Goal: Transaction & Acquisition: Purchase product/service

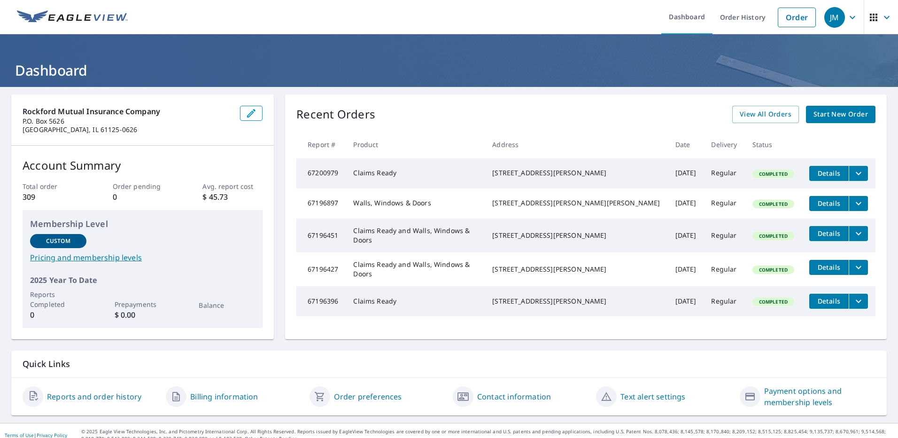
click at [834, 113] on span "Start New Order" at bounding box center [840, 114] width 54 height 12
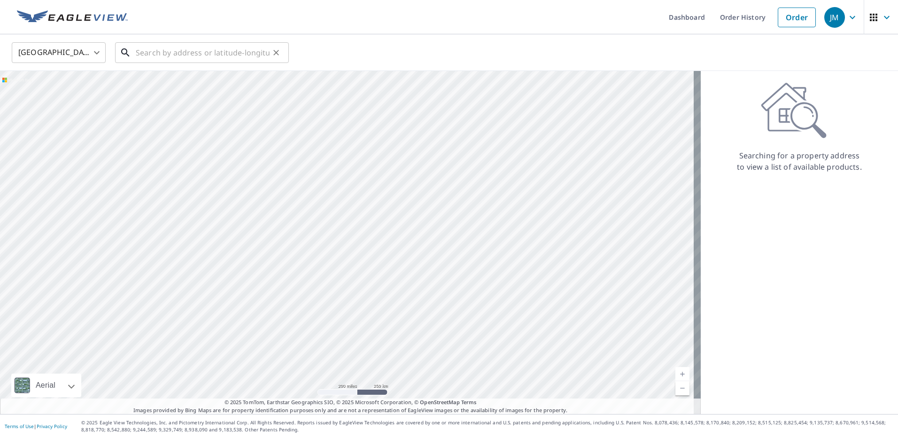
click at [145, 61] on input "text" at bounding box center [203, 52] width 134 height 26
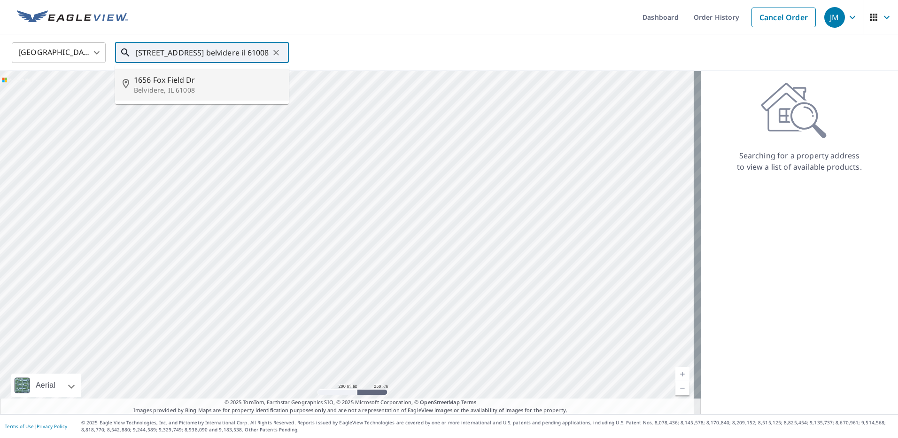
click at [178, 85] on p "Belvidere, IL 61008" at bounding box center [207, 89] width 147 height 9
type input "[STREET_ADDRESS][PERSON_NAME]"
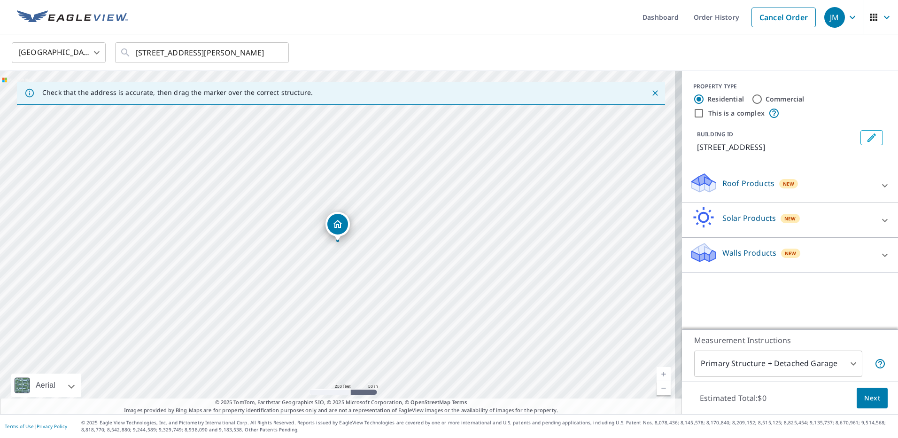
click at [826, 193] on div "Roof Products New" at bounding box center [781, 185] width 184 height 27
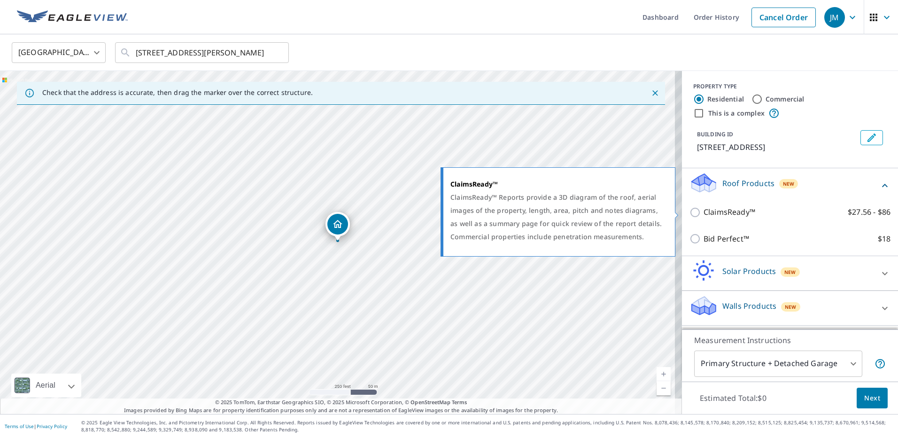
click at [690, 213] on input "ClaimsReady™ $27.56 - $86" at bounding box center [696, 212] width 14 height 11
checkbox input "true"
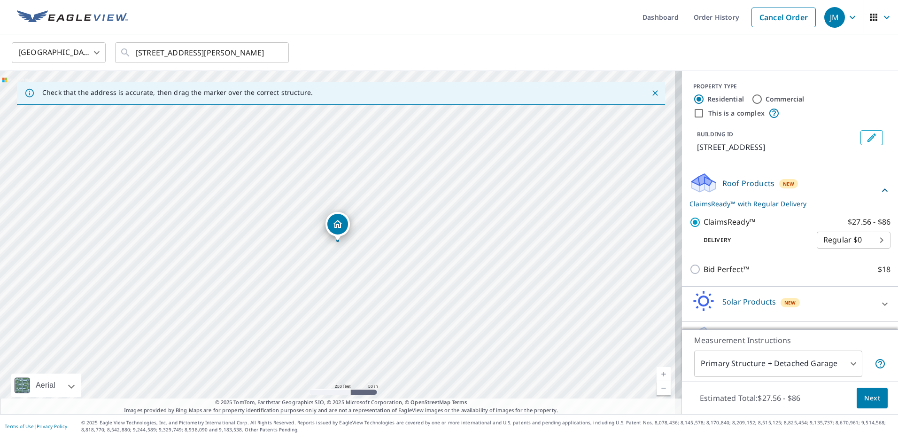
click at [864, 396] on span "Next" at bounding box center [872, 398] width 16 height 12
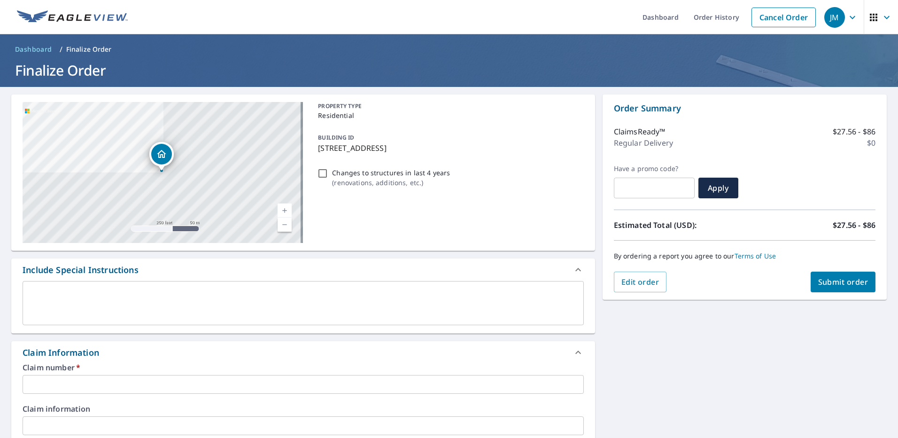
click at [74, 387] on input "text" at bounding box center [303, 384] width 561 height 19
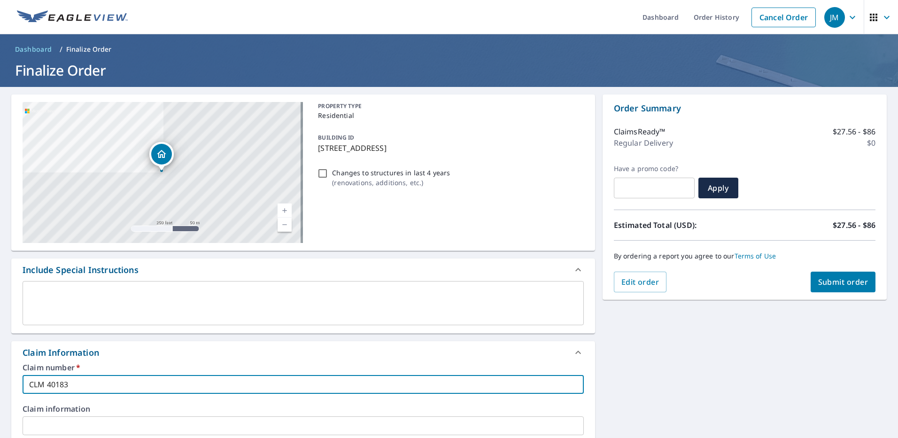
type input "CLM 40183"
click at [843, 280] on span "Submit order" at bounding box center [843, 282] width 50 height 10
